Goal: Find specific page/section: Find specific page/section

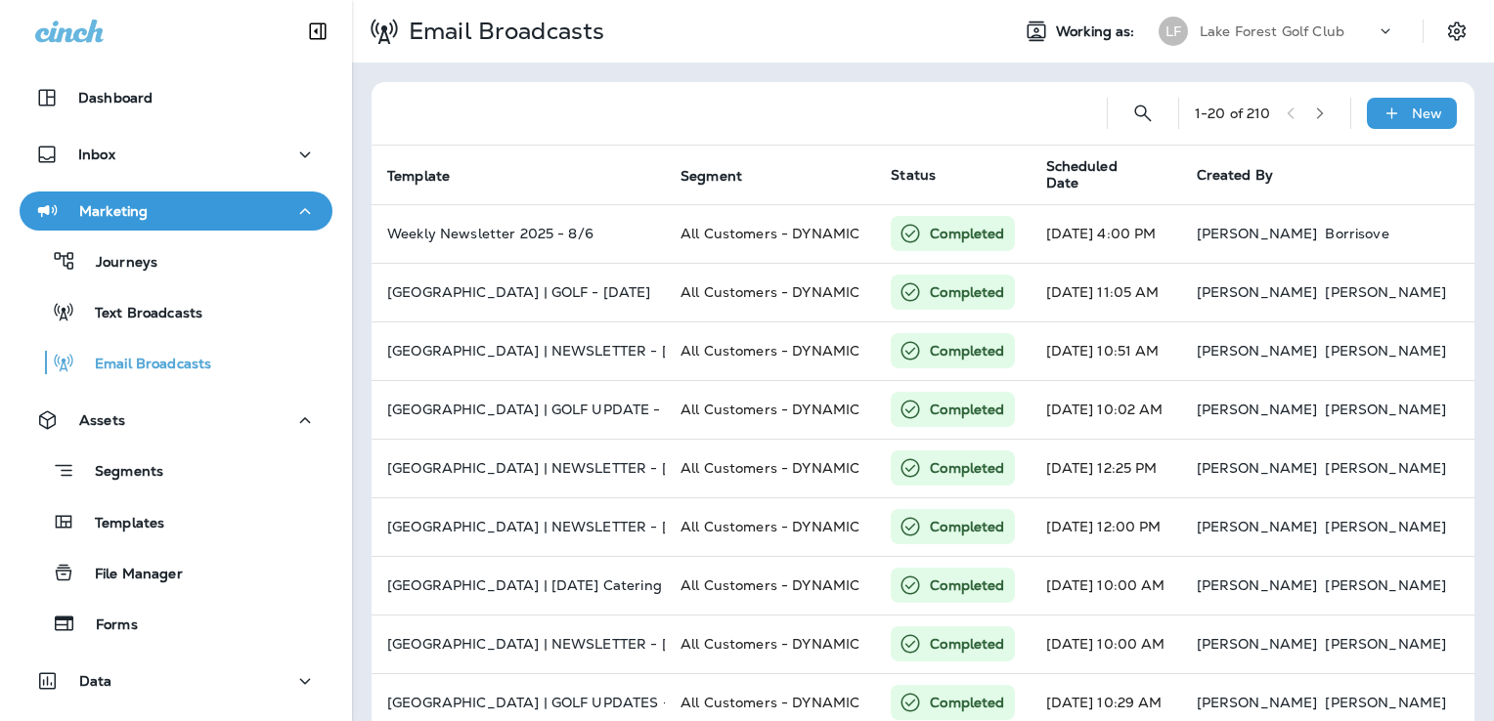
click at [1298, 29] on p "Lake Forest Golf Club" at bounding box center [1271, 31] width 145 height 16
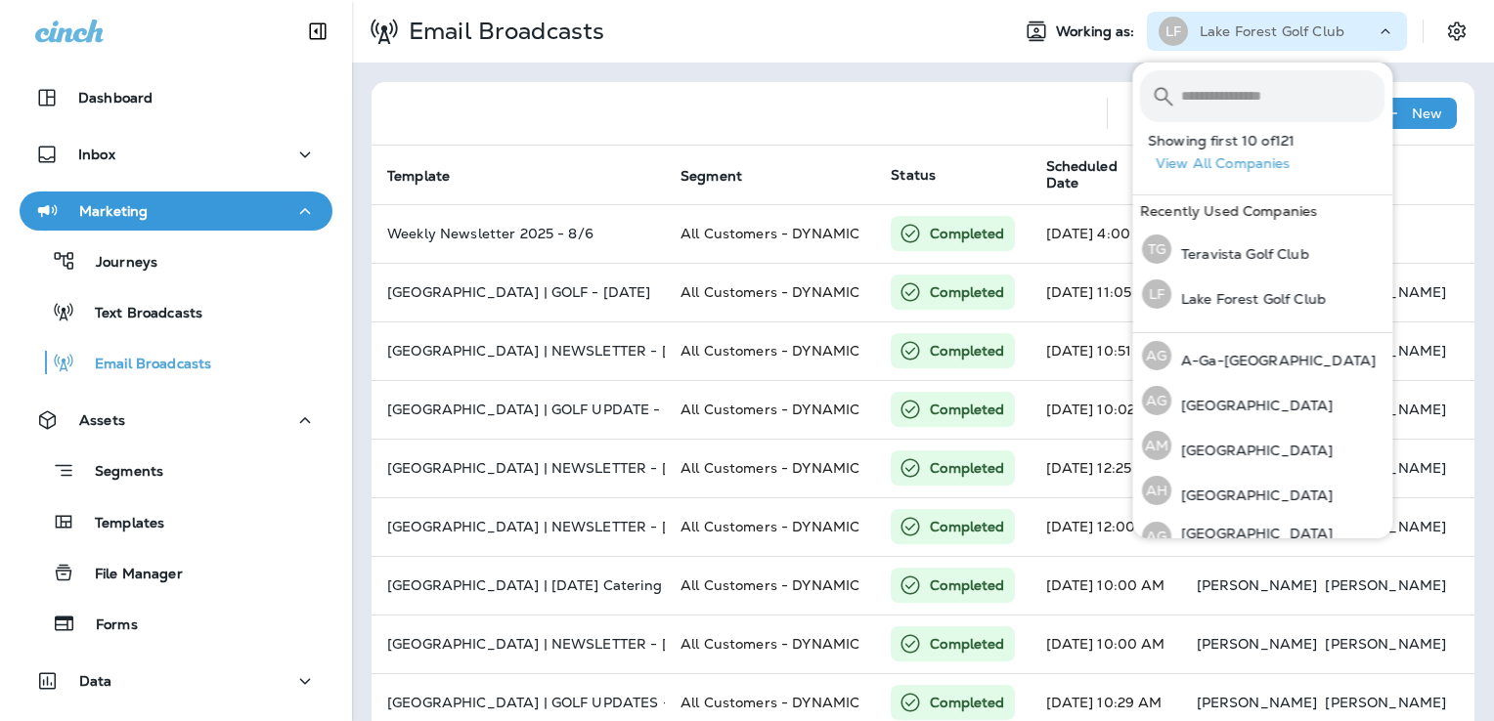
click at [1253, 91] on input "text" at bounding box center [1282, 96] width 203 height 52
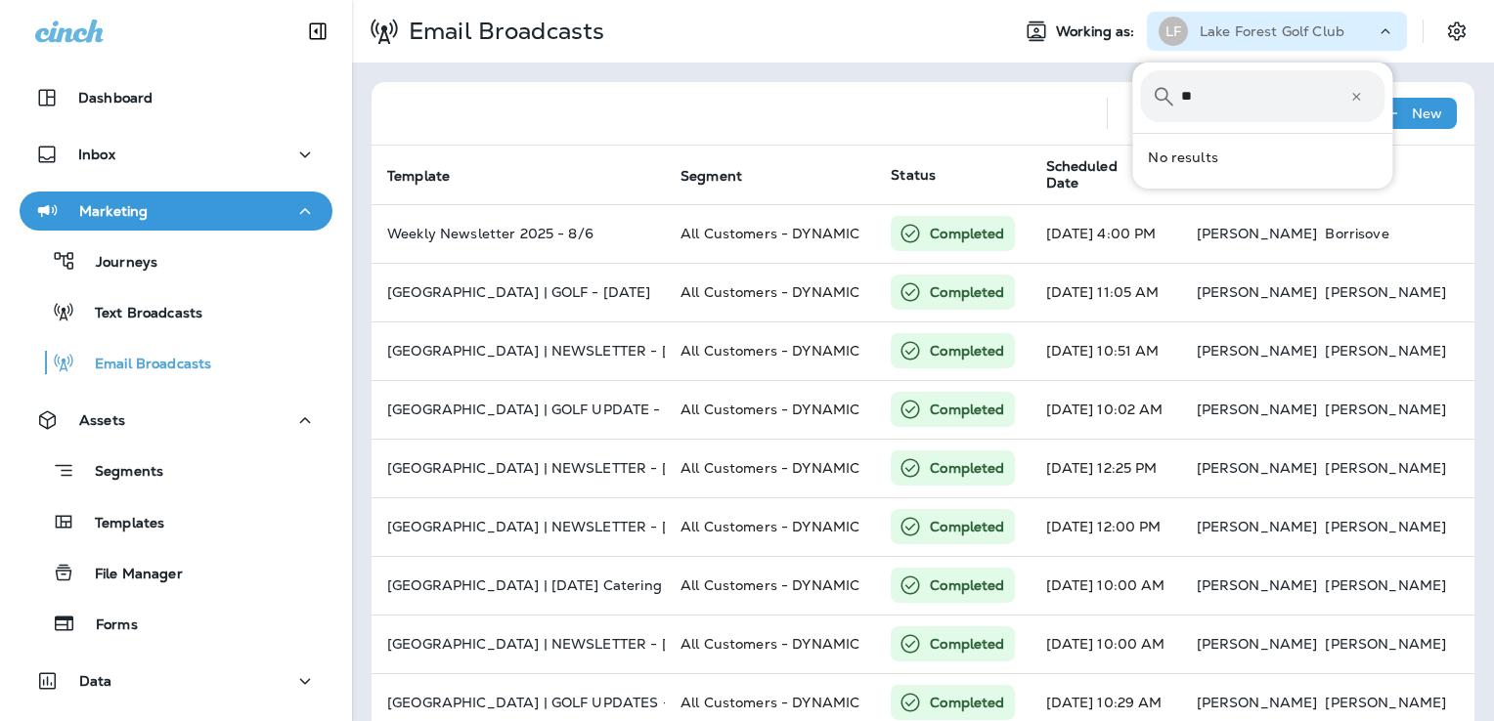
type input "*"
type input "********"
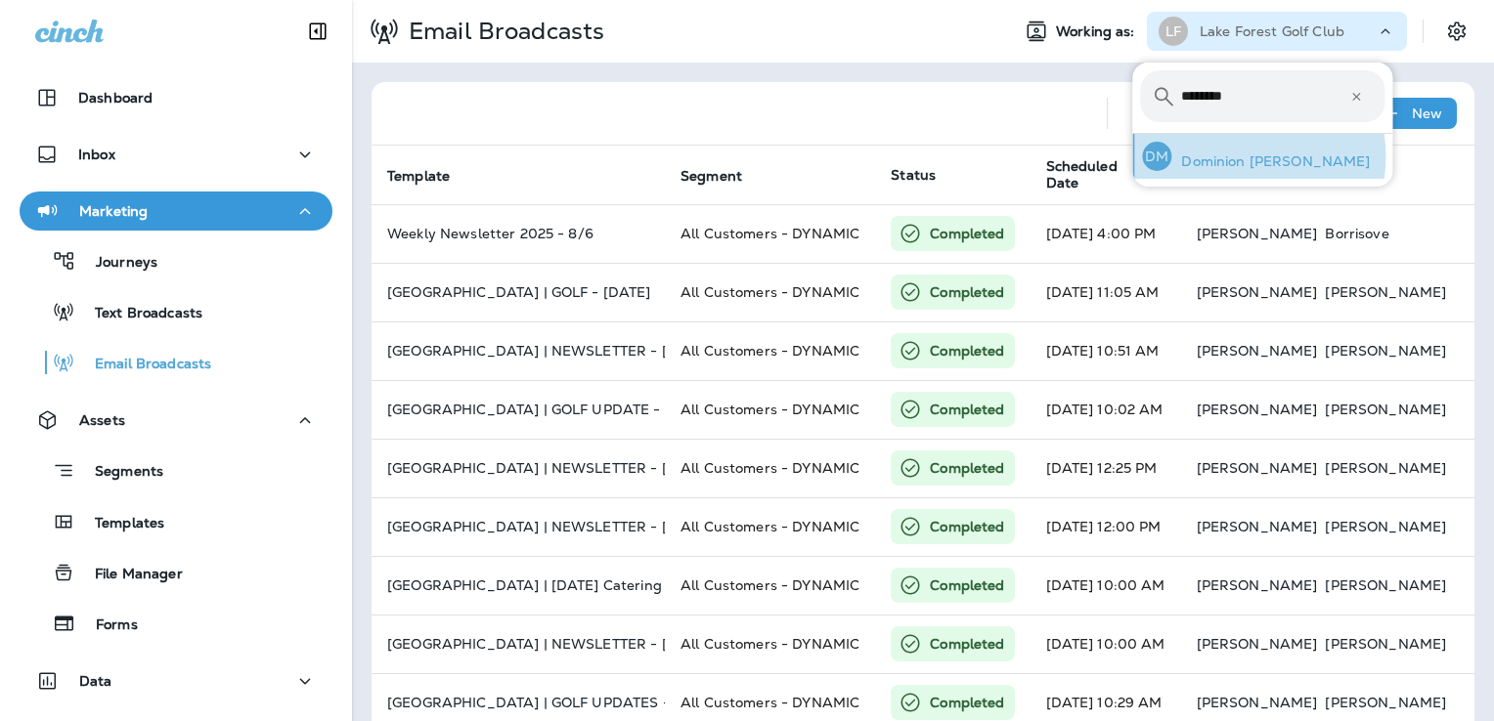
click at [1229, 156] on p "Dominion [PERSON_NAME]" at bounding box center [1270, 161] width 198 height 16
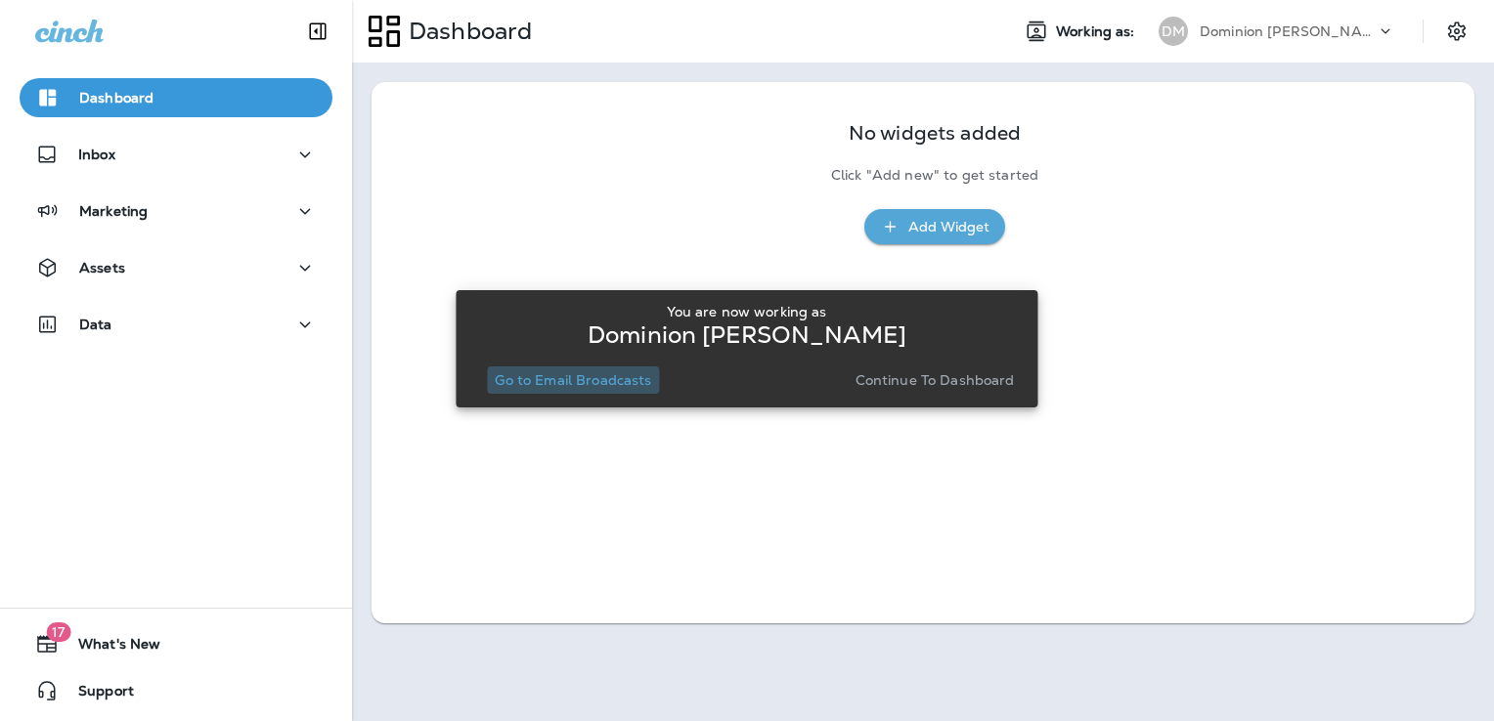
click at [575, 378] on p "Go to Email Broadcasts" at bounding box center [573, 380] width 156 height 16
